Goal: Book appointment/travel/reservation

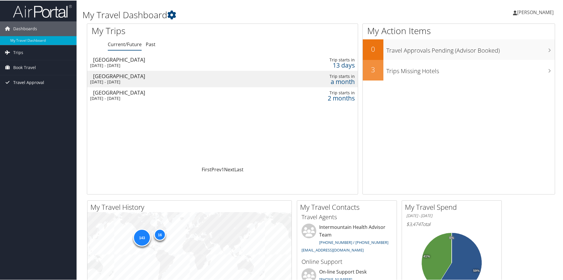
click at [23, 86] on span "Travel Approval" at bounding box center [28, 82] width 31 height 15
click at [28, 67] on span "Book Travel" at bounding box center [24, 67] width 23 height 15
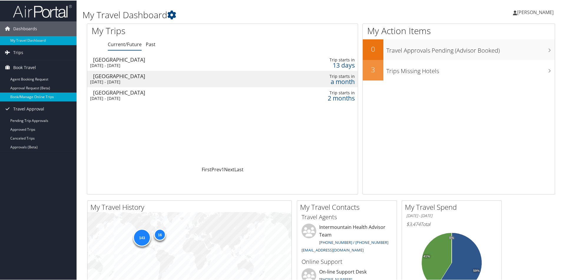
click at [28, 98] on link "Book/Manage Online Trips" at bounding box center [38, 96] width 77 height 9
